Goal: Obtain resource: Obtain resource

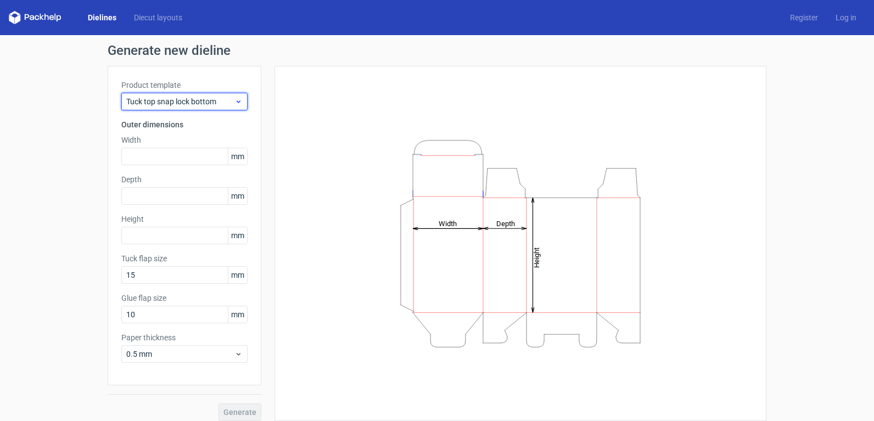
click at [198, 101] on span "Tuck top snap lock bottom" at bounding box center [180, 101] width 108 height 11
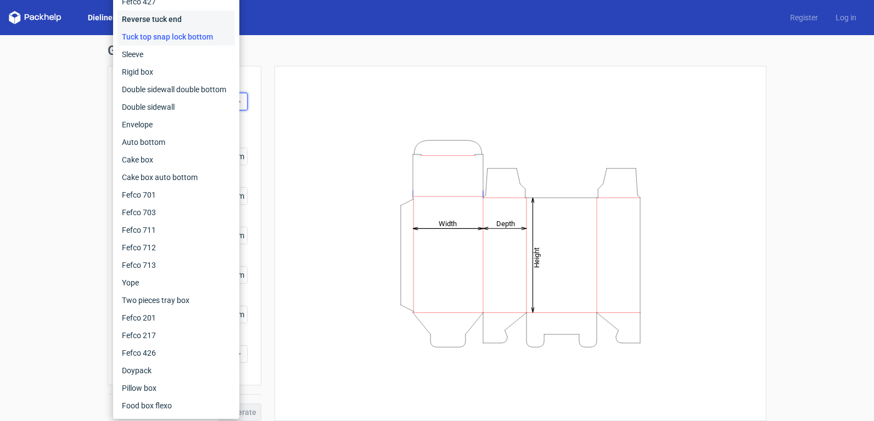
click at [183, 14] on div "Reverse tuck end" at bounding box center [177, 19] width 118 height 18
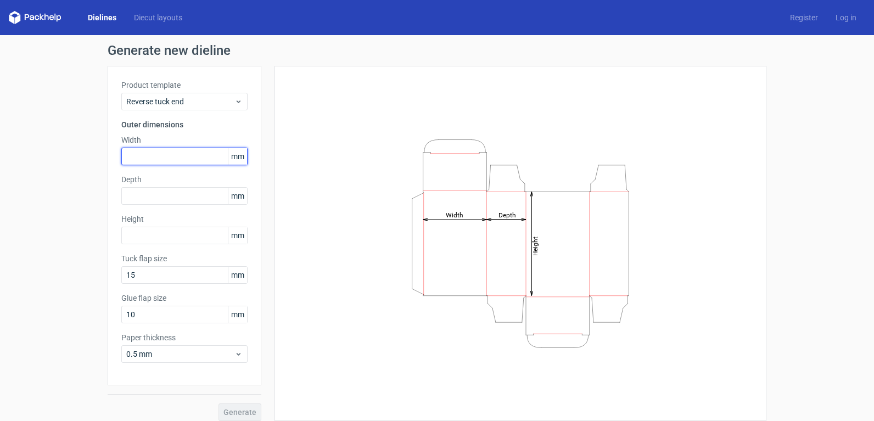
click at [178, 153] on input "text" at bounding box center [184, 157] width 126 height 18
type input "160"
type input "50"
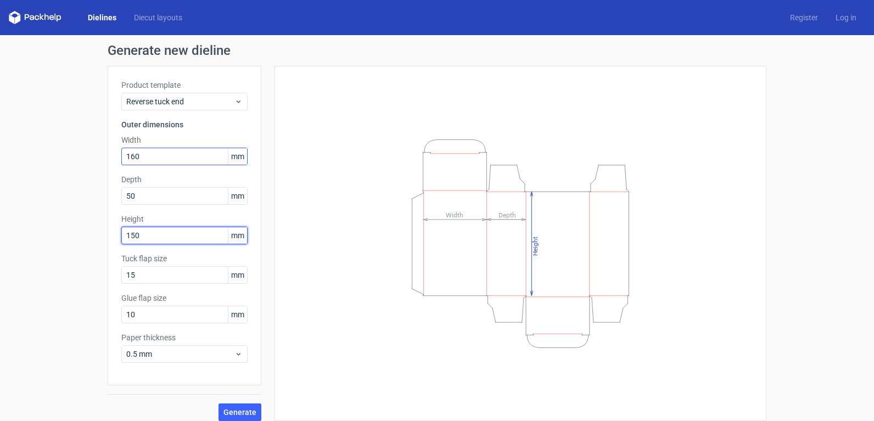
type input "150"
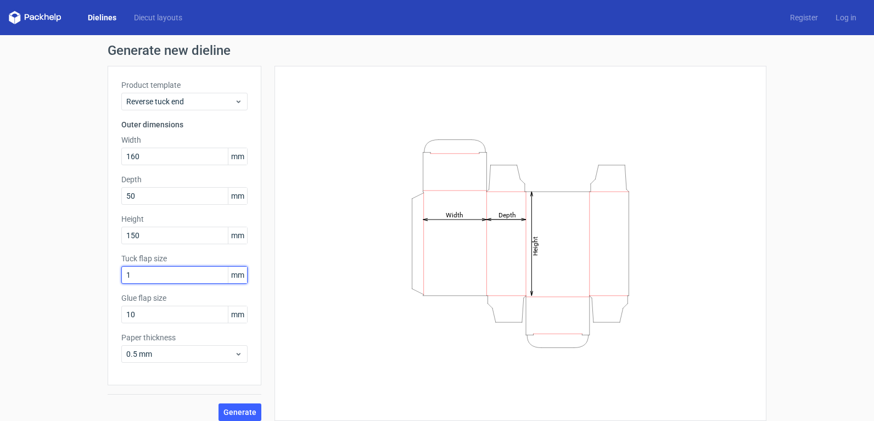
type input "1"
click at [175, 278] on input "1" at bounding box center [184, 275] width 126 height 18
type input "15"
type input "18"
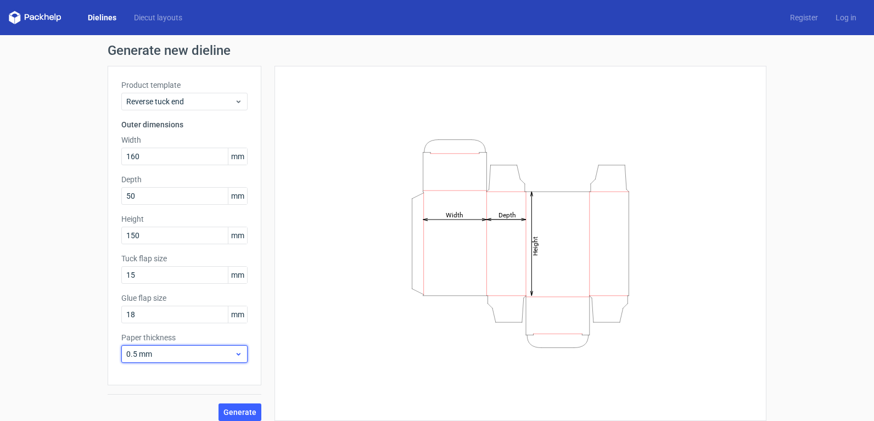
click at [164, 348] on div "0.5 mm" at bounding box center [184, 354] width 126 height 18
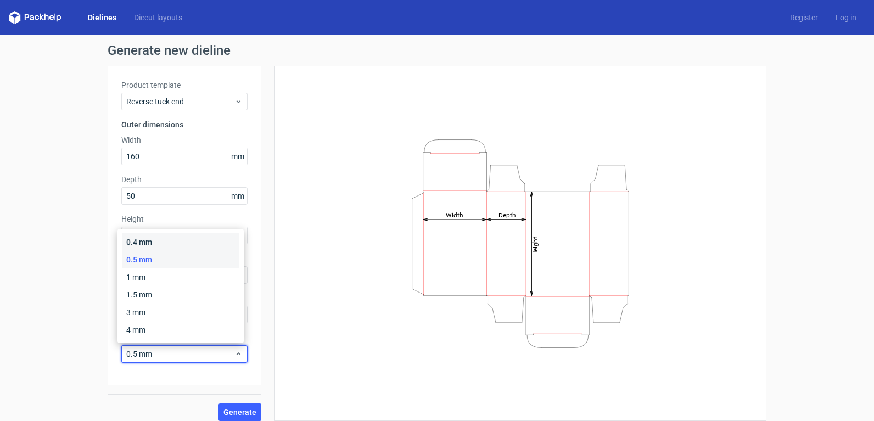
click at [175, 247] on div "0.4 mm" at bounding box center [181, 242] width 118 height 18
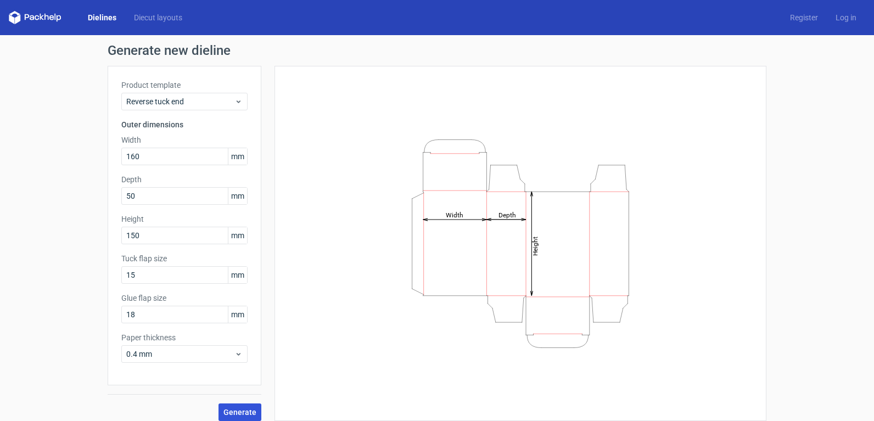
click at [241, 409] on span "Generate" at bounding box center [240, 413] width 33 height 8
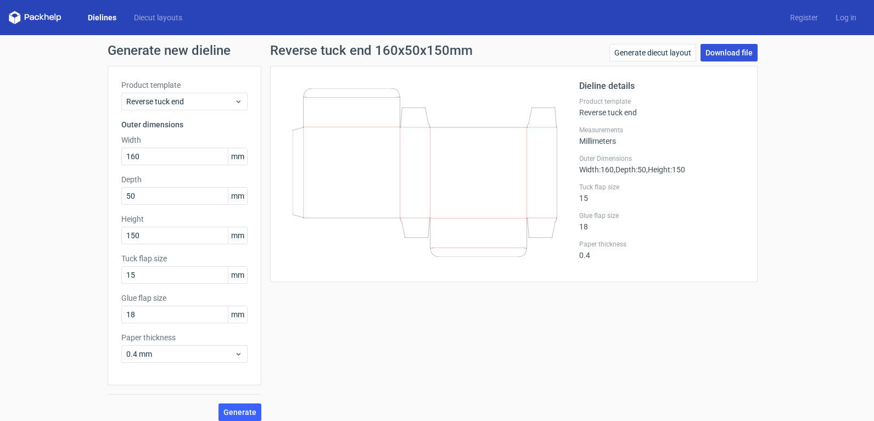
click at [725, 57] on link "Download file" at bounding box center [729, 53] width 57 height 18
